Goal: Find specific page/section: Find specific page/section

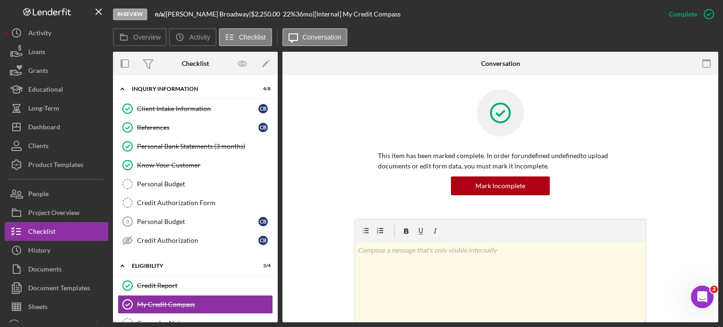
scroll to position [141, 0]
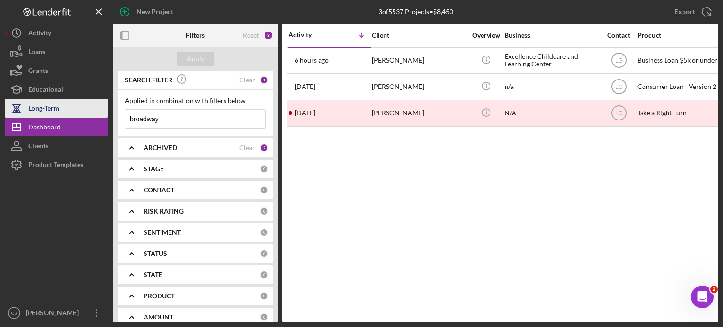
drag, startPoint x: 167, startPoint y: 117, endPoint x: 108, endPoint y: 112, distance: 59.0
click at [108, 112] on div "New Project 3 of 5537 Projects • $8,450 broadway Export Icon/Export Filters Res…" at bounding box center [362, 161] width 714 height 322
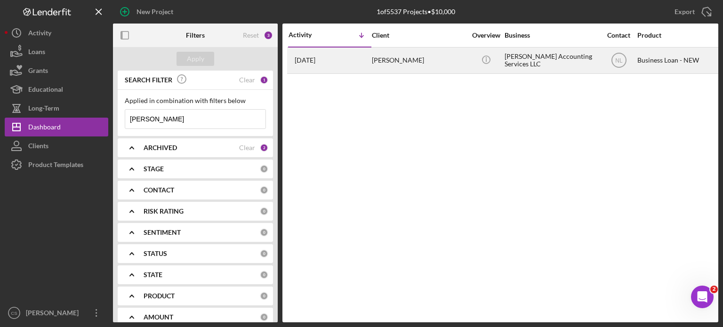
type input "[PERSON_NAME]"
click at [315, 58] on time "[DATE]" at bounding box center [305, 60] width 21 height 8
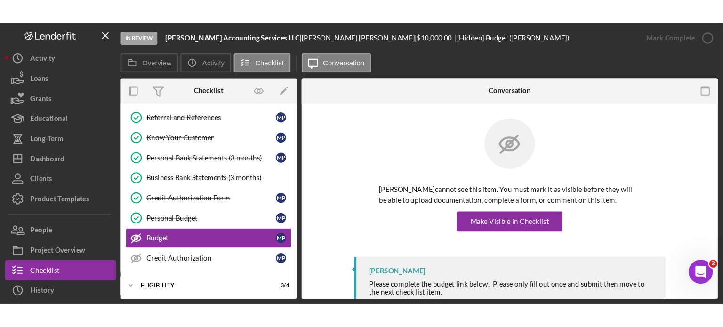
scroll to position [160, 0]
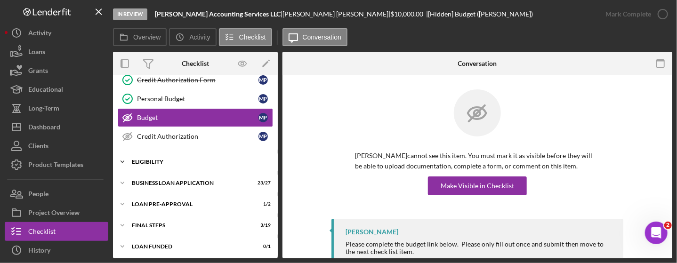
click at [120, 157] on icon "Icon/Expander" at bounding box center [122, 161] width 19 height 19
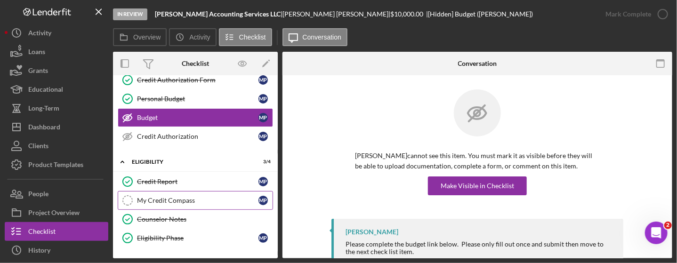
click at [137, 197] on div "My Credit Compass" at bounding box center [197, 201] width 121 height 8
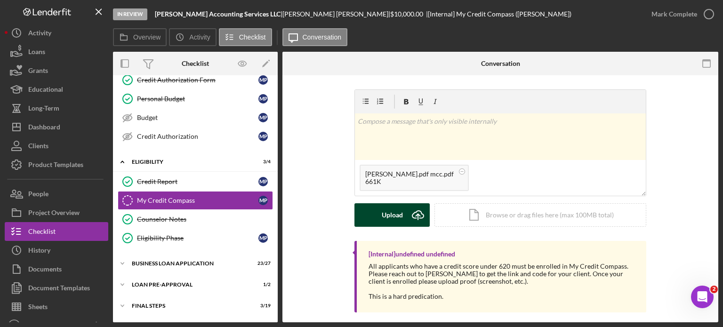
click at [417, 216] on g "submit" at bounding box center [417, 215] width 11 height 9
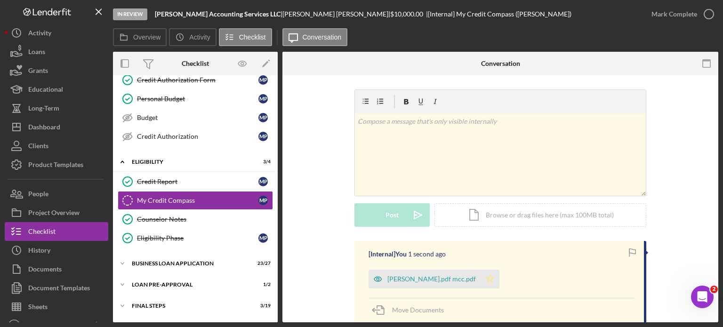
click at [484, 280] on icon "Icon/Star" at bounding box center [490, 279] width 19 height 19
click at [704, 11] on icon "button" at bounding box center [709, 14] width 24 height 24
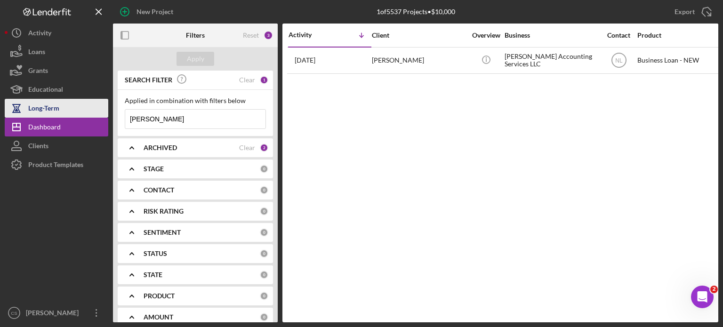
drag, startPoint x: 157, startPoint y: 112, endPoint x: 81, endPoint y: 115, distance: 76.3
click at [81, 115] on div "New Project 1 of 5537 Projects • $10,000 [PERSON_NAME] Export Icon/Export Filte…" at bounding box center [362, 161] width 714 height 322
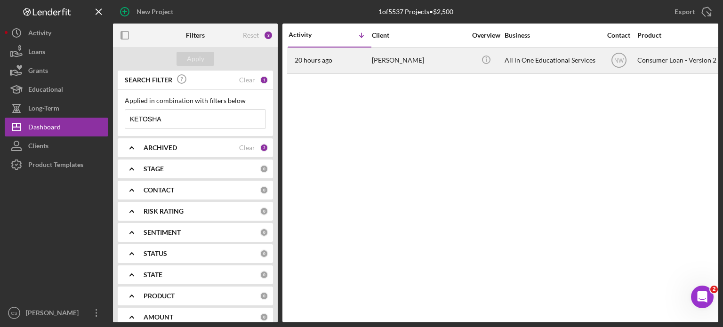
type input "KETOSHA"
click at [322, 62] on time "20 hours ago" at bounding box center [314, 60] width 38 height 8
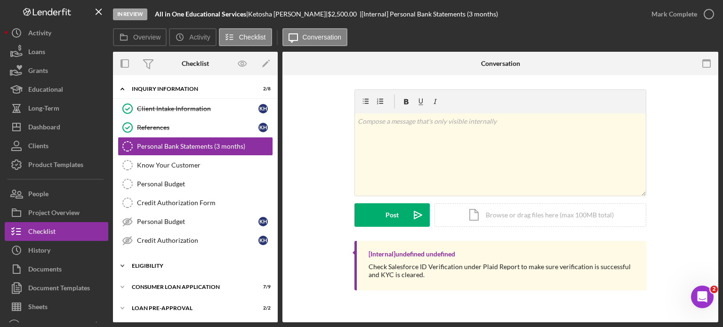
scroll to position [41, 0]
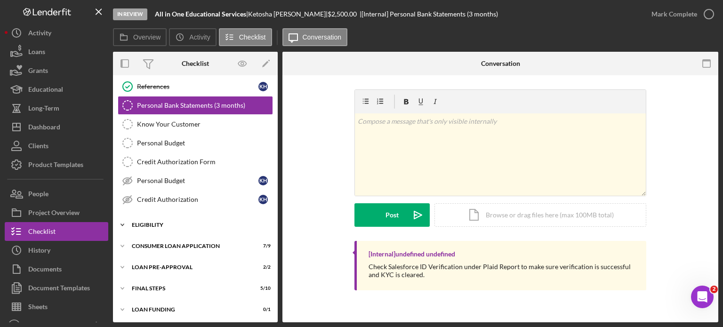
click at [147, 223] on div "Eligibility" at bounding box center [199, 225] width 134 height 6
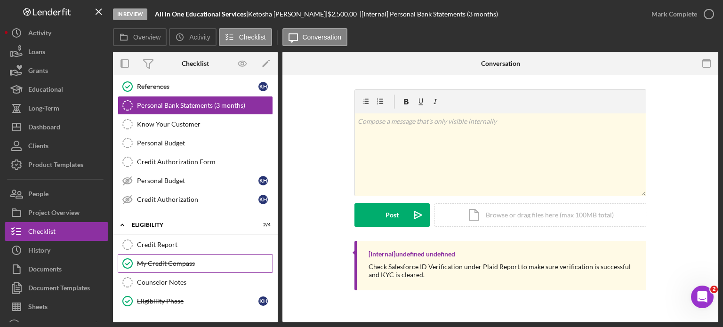
click at [147, 260] on div "My Credit Compass" at bounding box center [205, 264] width 136 height 8
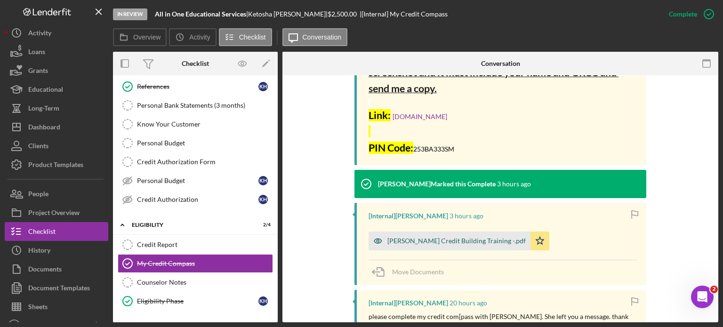
scroll to position [612, 0]
